Goal: Communication & Community: Share content

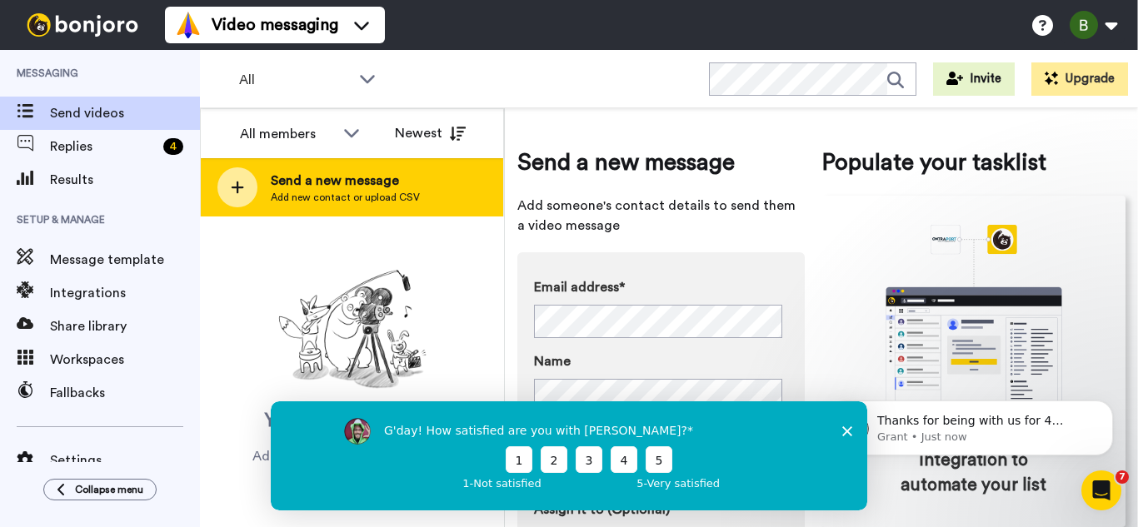
click at [249, 193] on div at bounding box center [237, 187] width 40 height 40
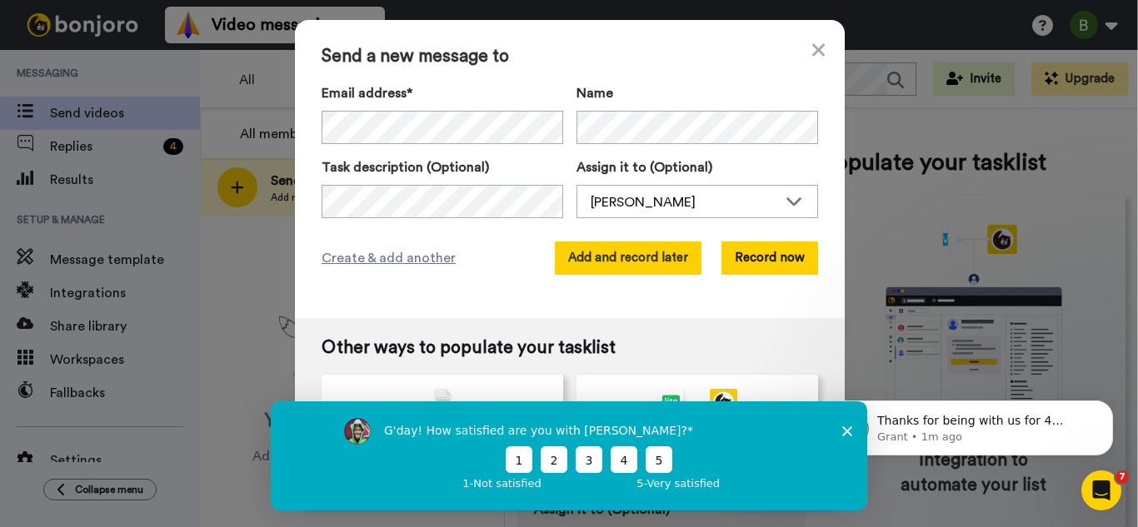
click at [662, 270] on button "Add and record later" at bounding box center [628, 258] width 147 height 33
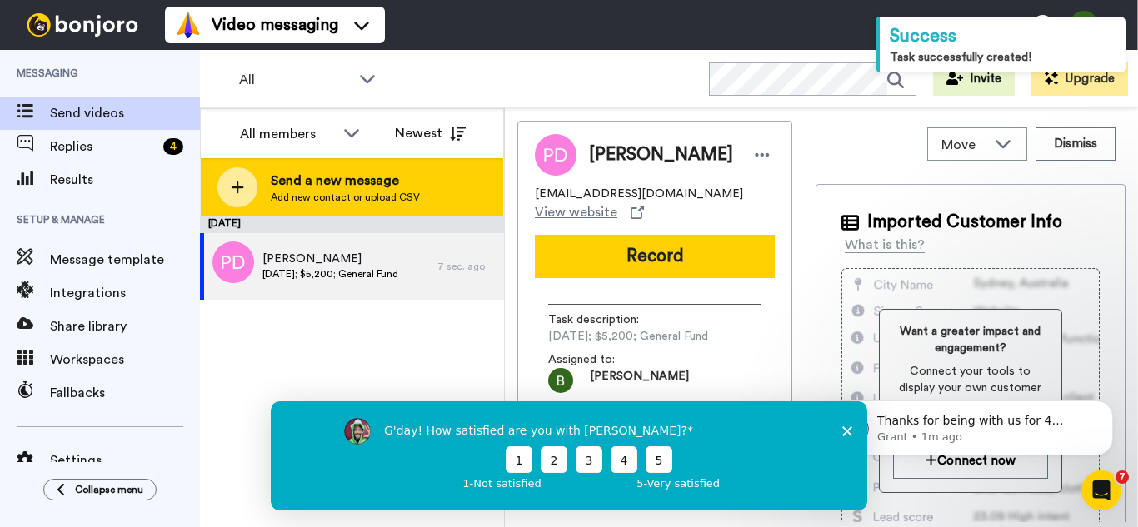
click at [266, 194] on div "Send a new message Add new contact or upload CSV" at bounding box center [352, 187] width 302 height 58
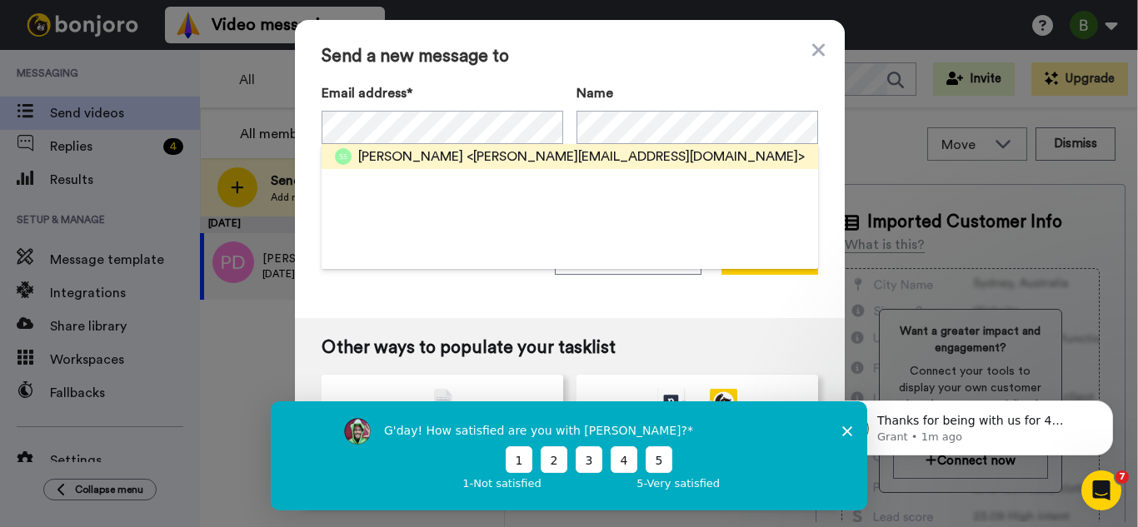
click at [416, 159] on span "[PERSON_NAME]" at bounding box center [410, 157] width 105 height 20
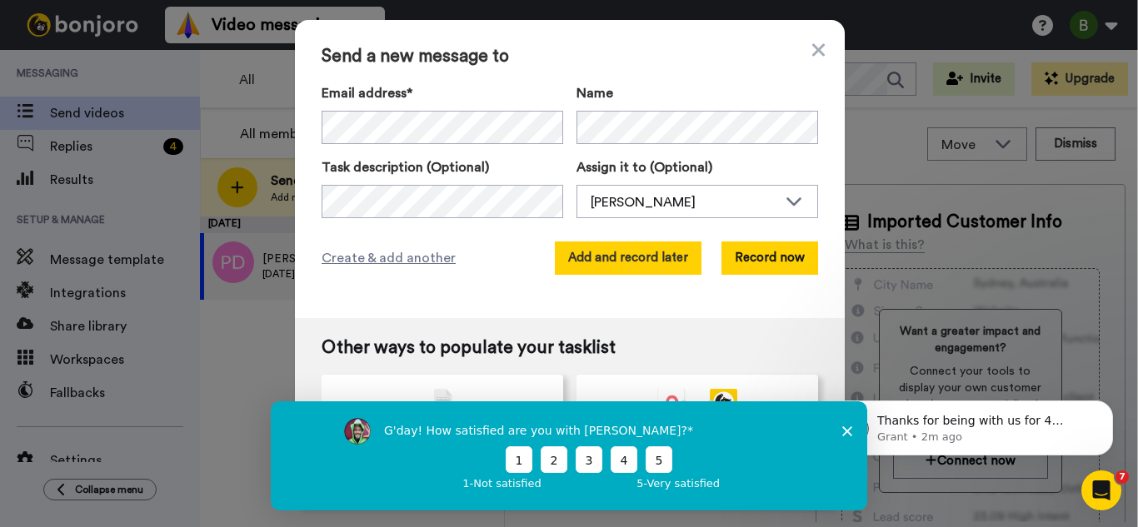
click at [662, 265] on button "Add and record later" at bounding box center [628, 258] width 147 height 33
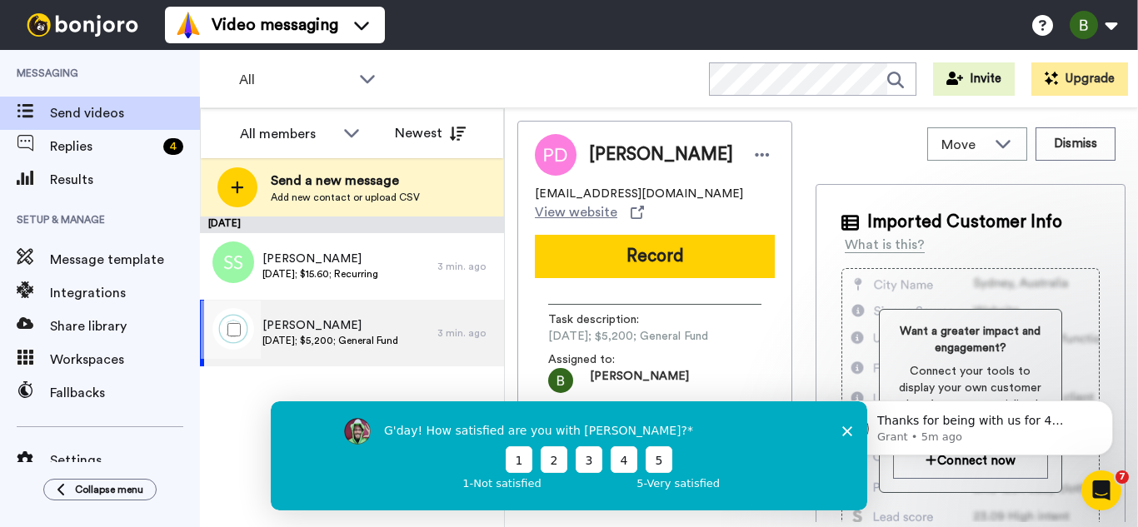
click at [315, 326] on span "[PERSON_NAME]" at bounding box center [330, 325] width 136 height 17
click at [847, 433] on icon "Close survey" at bounding box center [847, 431] width 10 height 10
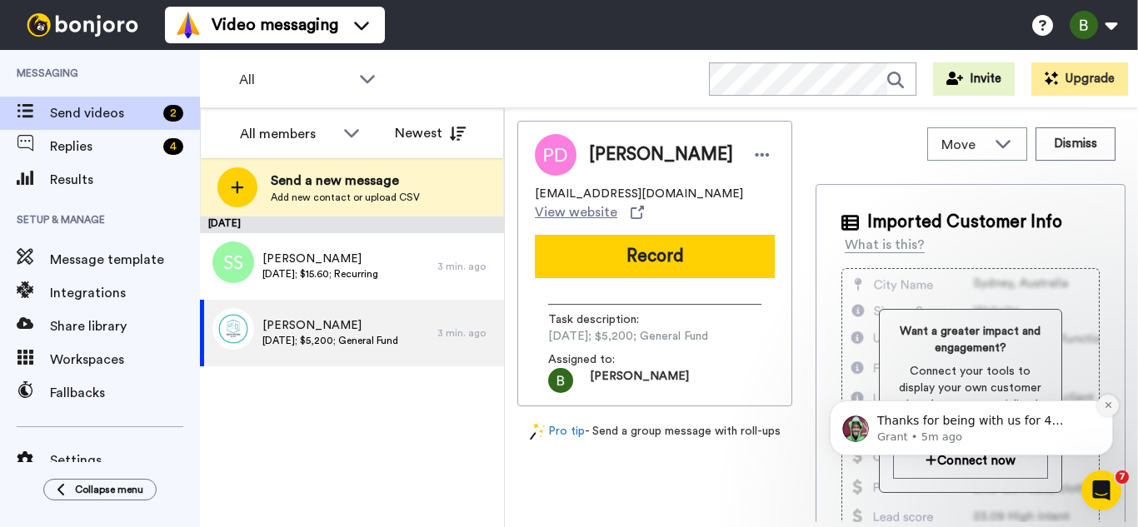
click at [1109, 410] on icon "Dismiss notification" at bounding box center [1108, 405] width 9 height 9
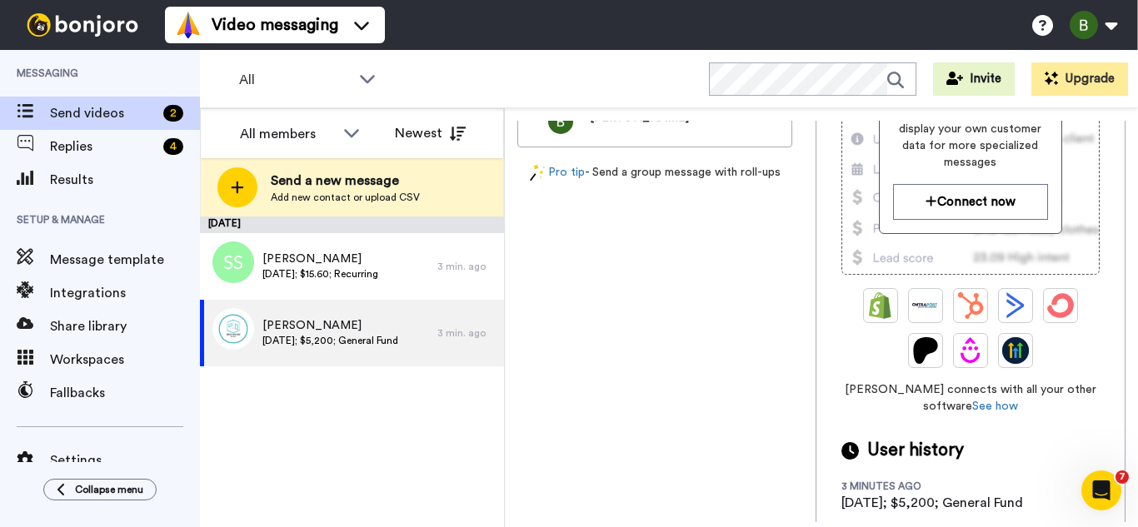
scroll to position [87, 0]
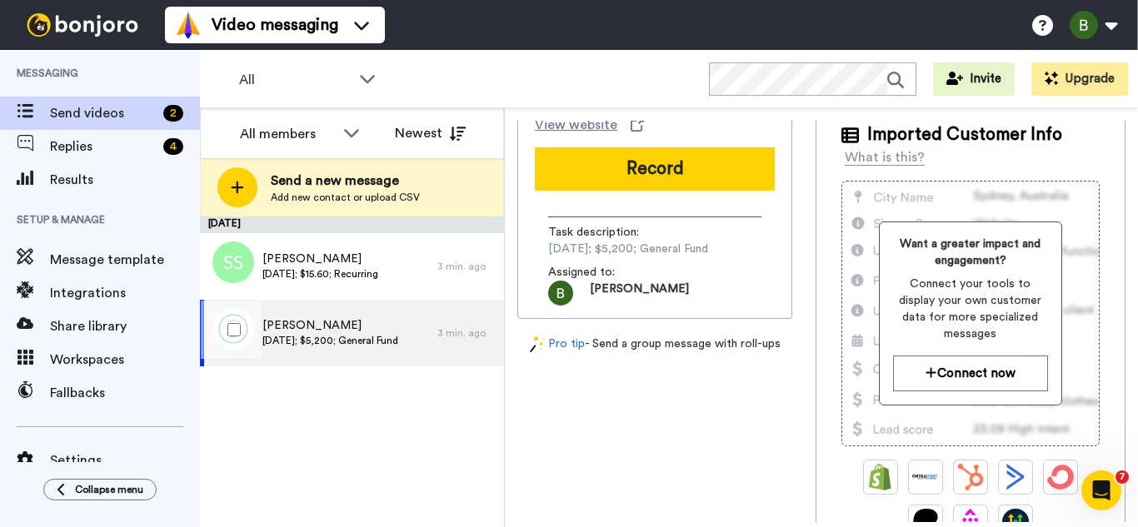
click at [327, 329] on span "[PERSON_NAME]" at bounding box center [330, 325] width 136 height 17
click at [327, 332] on span "[PERSON_NAME]" at bounding box center [330, 325] width 136 height 17
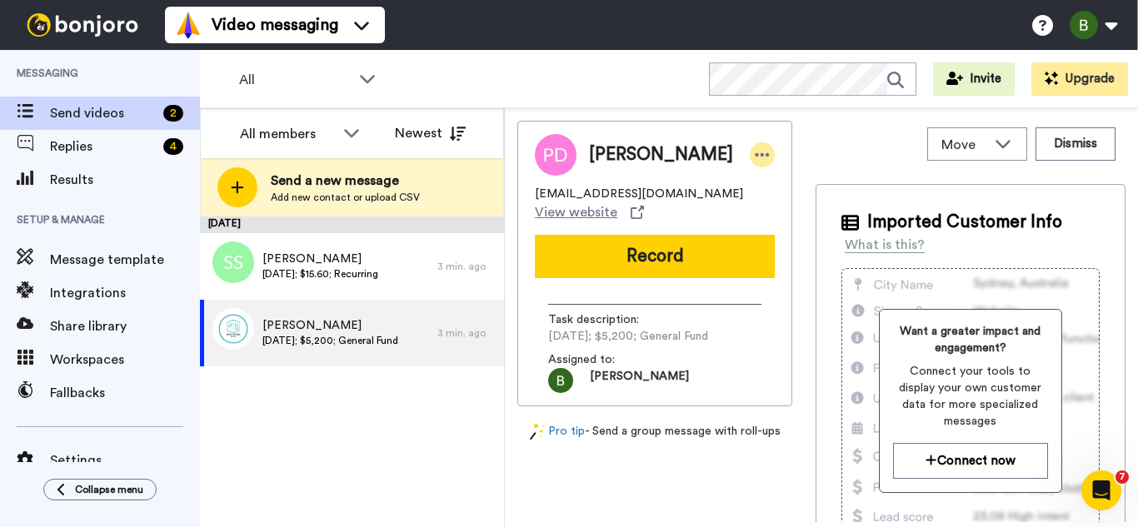
click at [750, 145] on div at bounding box center [762, 154] width 25 height 25
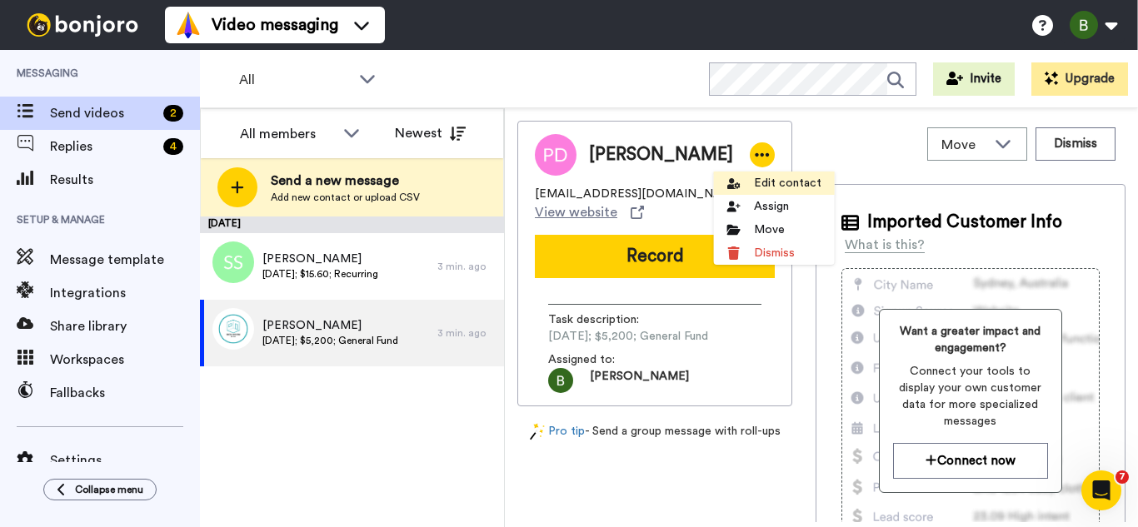
click at [757, 181] on li "Edit contact" at bounding box center [774, 183] width 121 height 23
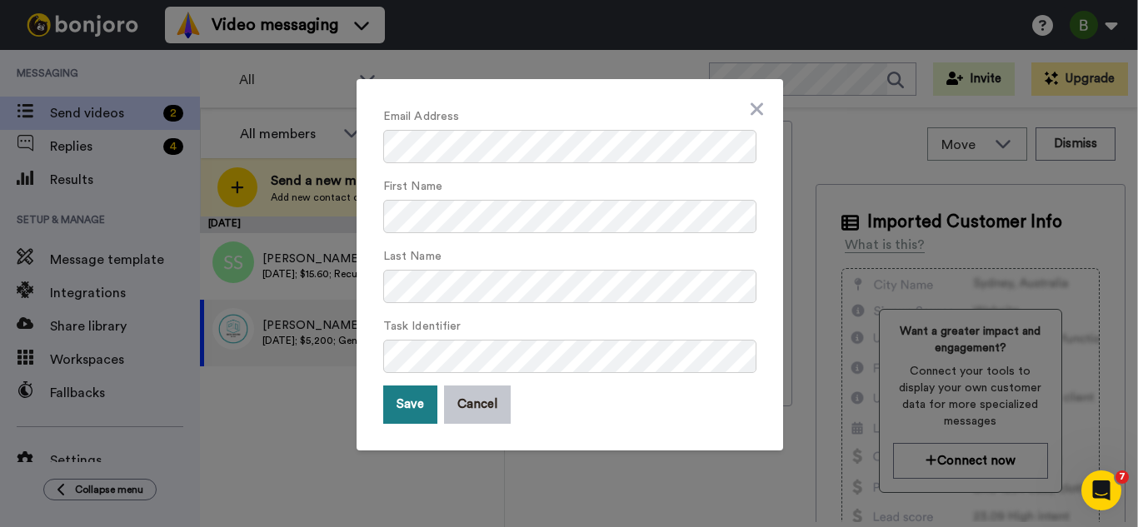
click at [425, 403] on button "Save" at bounding box center [410, 405] width 54 height 38
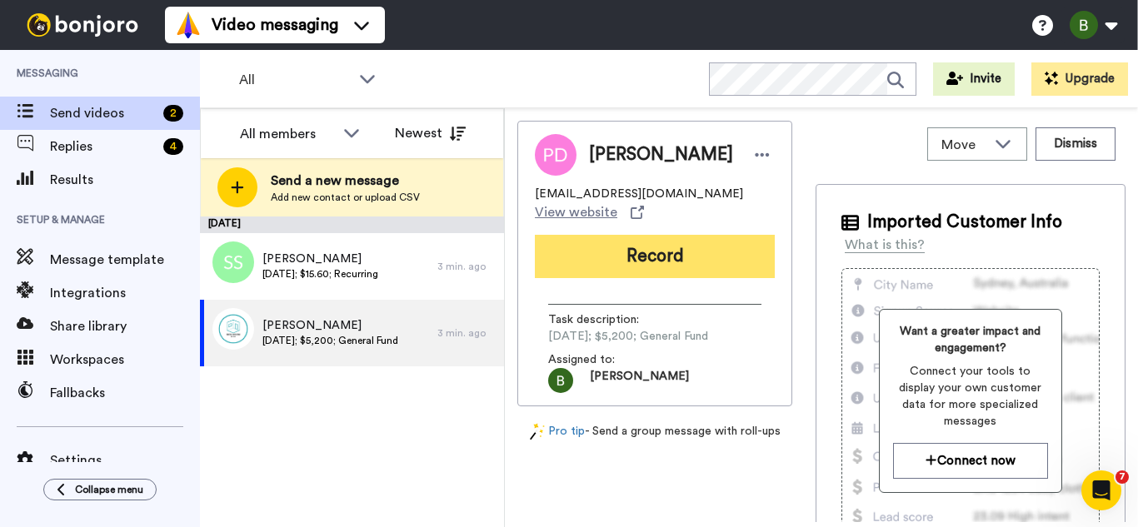
click at [614, 277] on button "Record" at bounding box center [655, 256] width 240 height 43
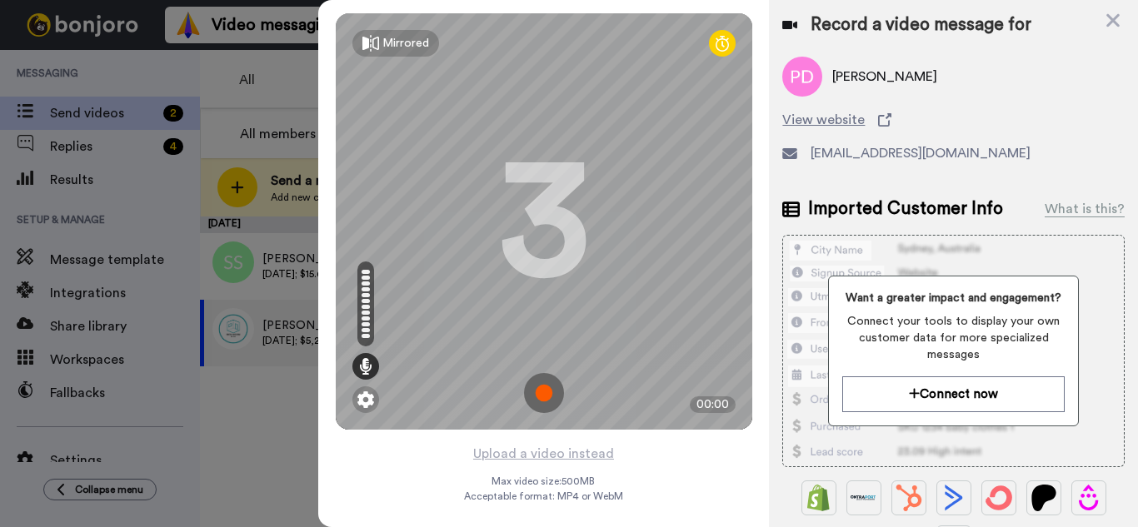
click at [547, 398] on img at bounding box center [544, 393] width 40 height 40
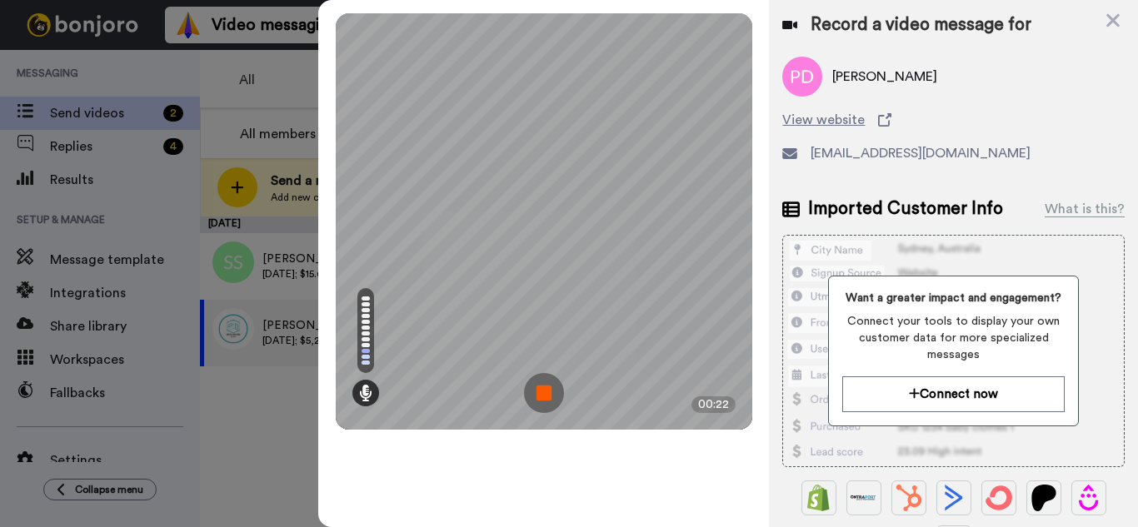
click at [547, 398] on img at bounding box center [544, 393] width 40 height 40
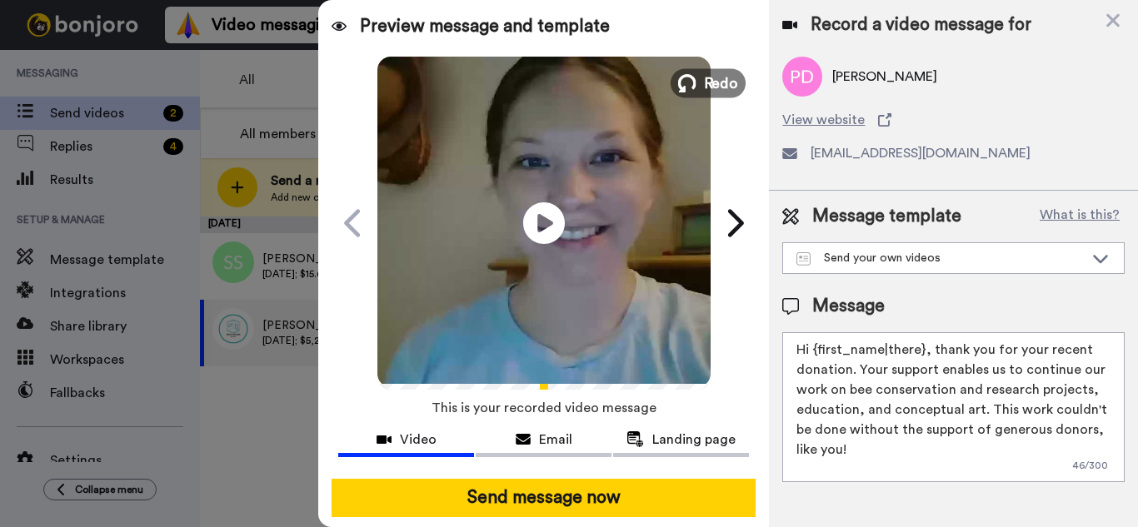
click at [707, 78] on span "Redo" at bounding box center [720, 83] width 35 height 22
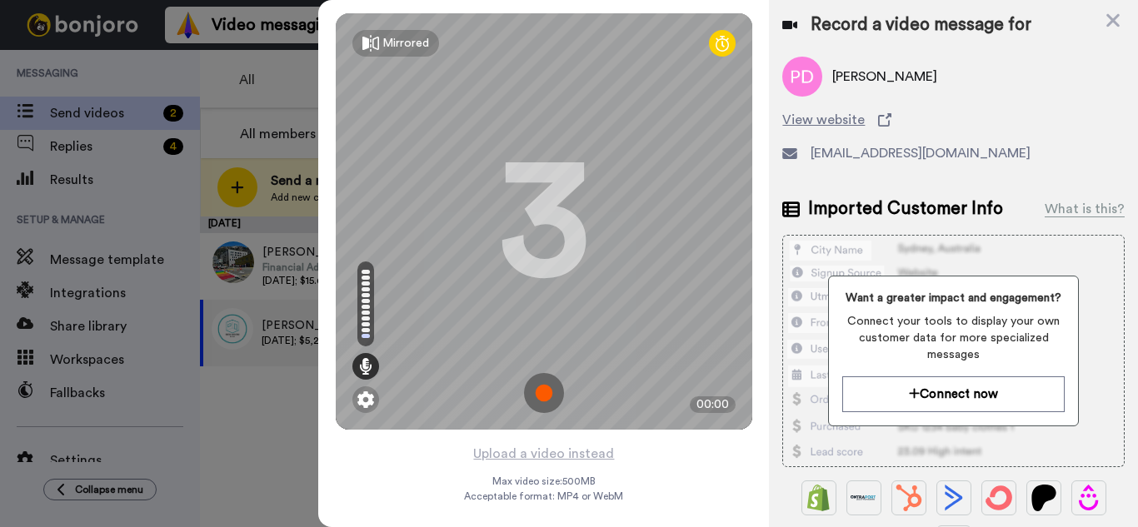
click at [551, 395] on img at bounding box center [544, 393] width 40 height 40
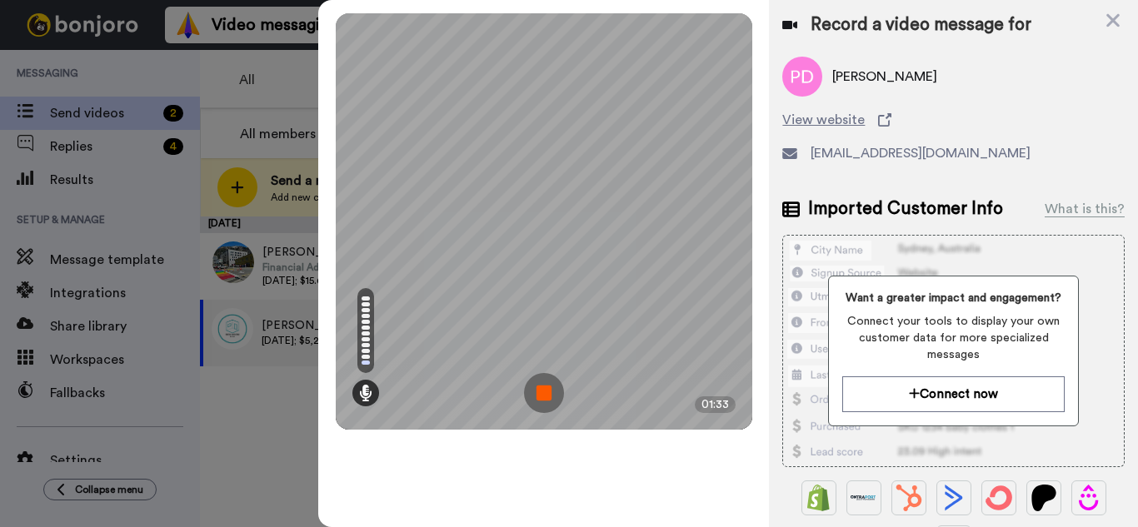
click at [551, 395] on img at bounding box center [544, 393] width 40 height 40
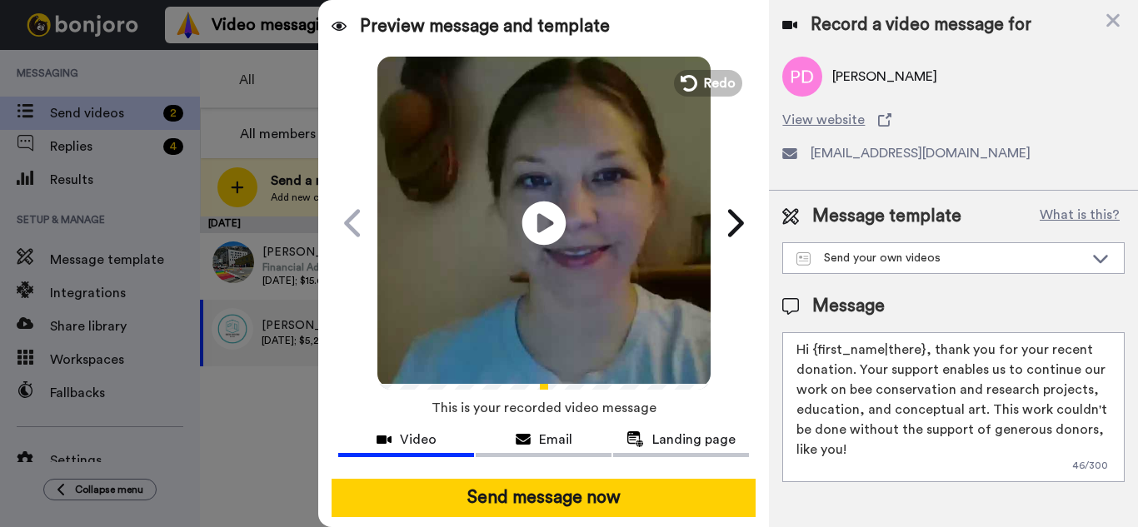
click at [536, 234] on icon at bounding box center [544, 223] width 44 height 44
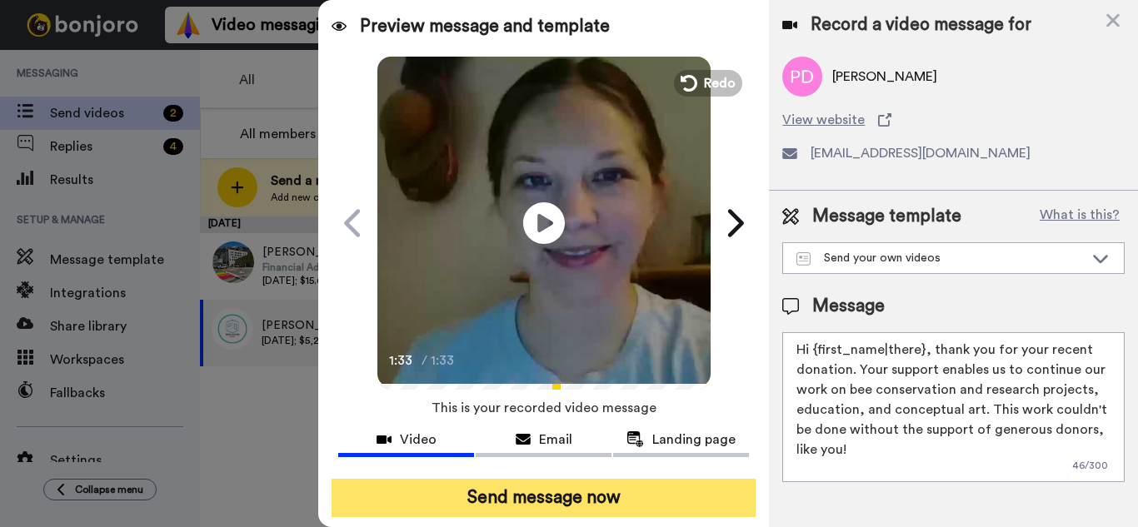
click at [570, 492] on button "Send message now" at bounding box center [544, 498] width 424 height 38
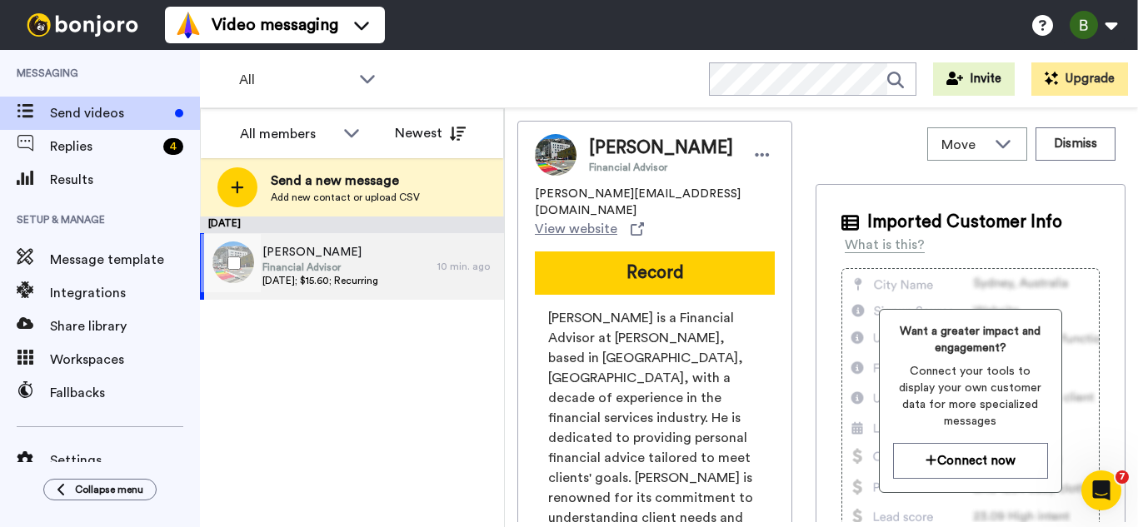
click at [323, 283] on span "[DATE]; $15.60; Recurring" at bounding box center [320, 280] width 116 height 13
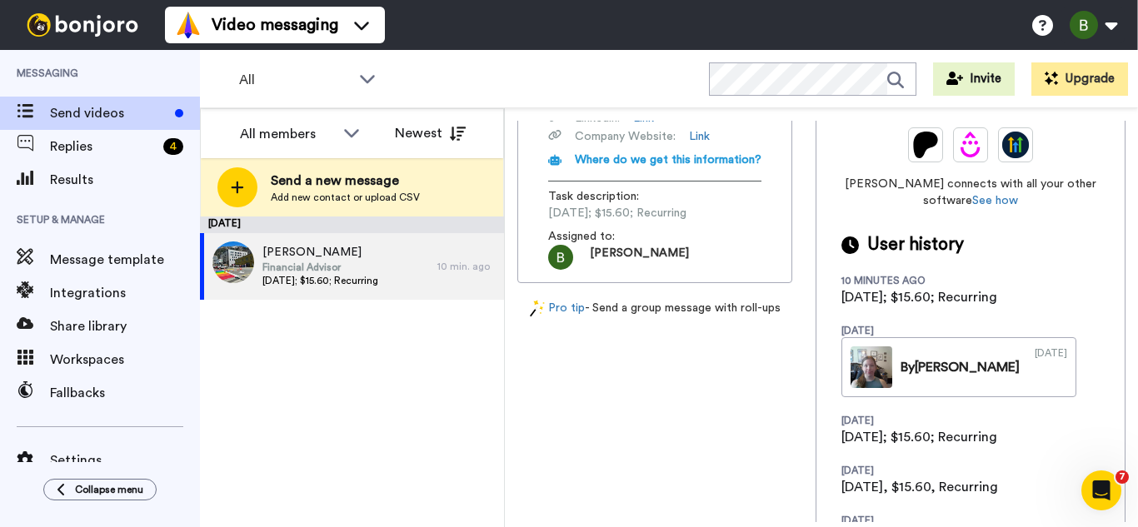
scroll to position [466, 0]
click at [227, 268] on div at bounding box center [231, 263] width 60 height 58
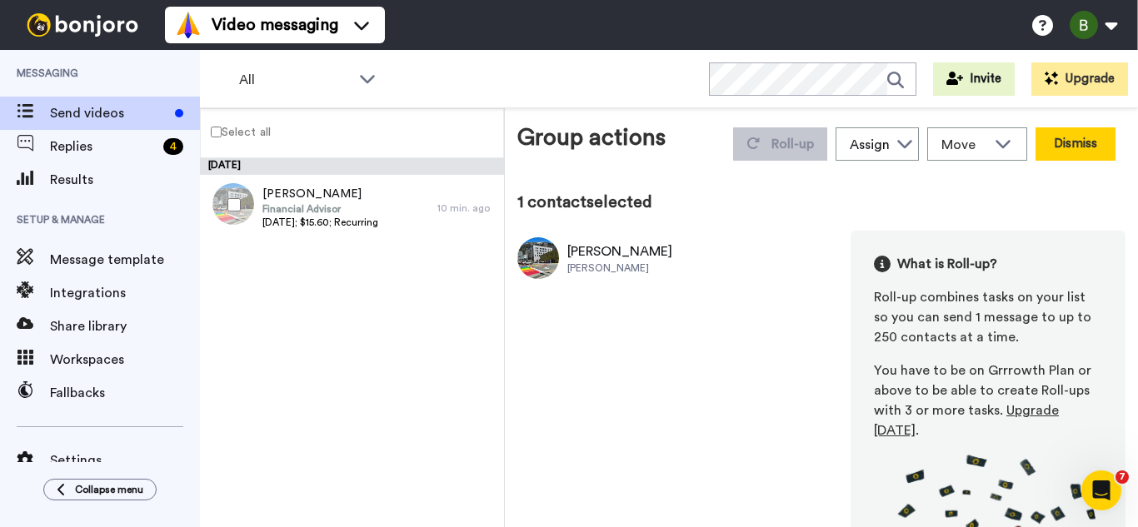
click at [1075, 146] on button "Dismiss" at bounding box center [1076, 143] width 80 height 33
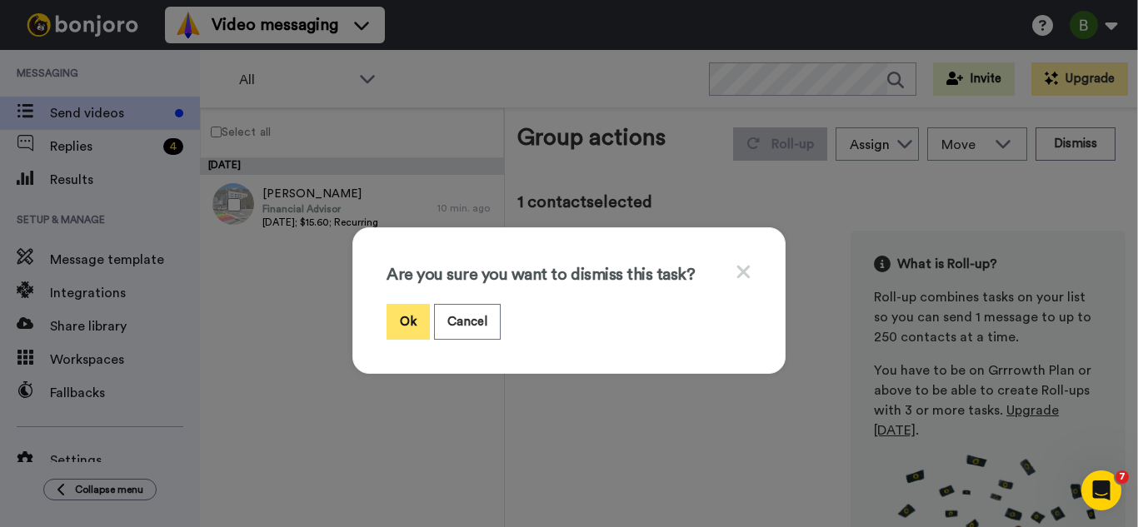
click at [410, 325] on button "Ok" at bounding box center [408, 322] width 43 height 36
